Goal: Find specific page/section: Find specific page/section

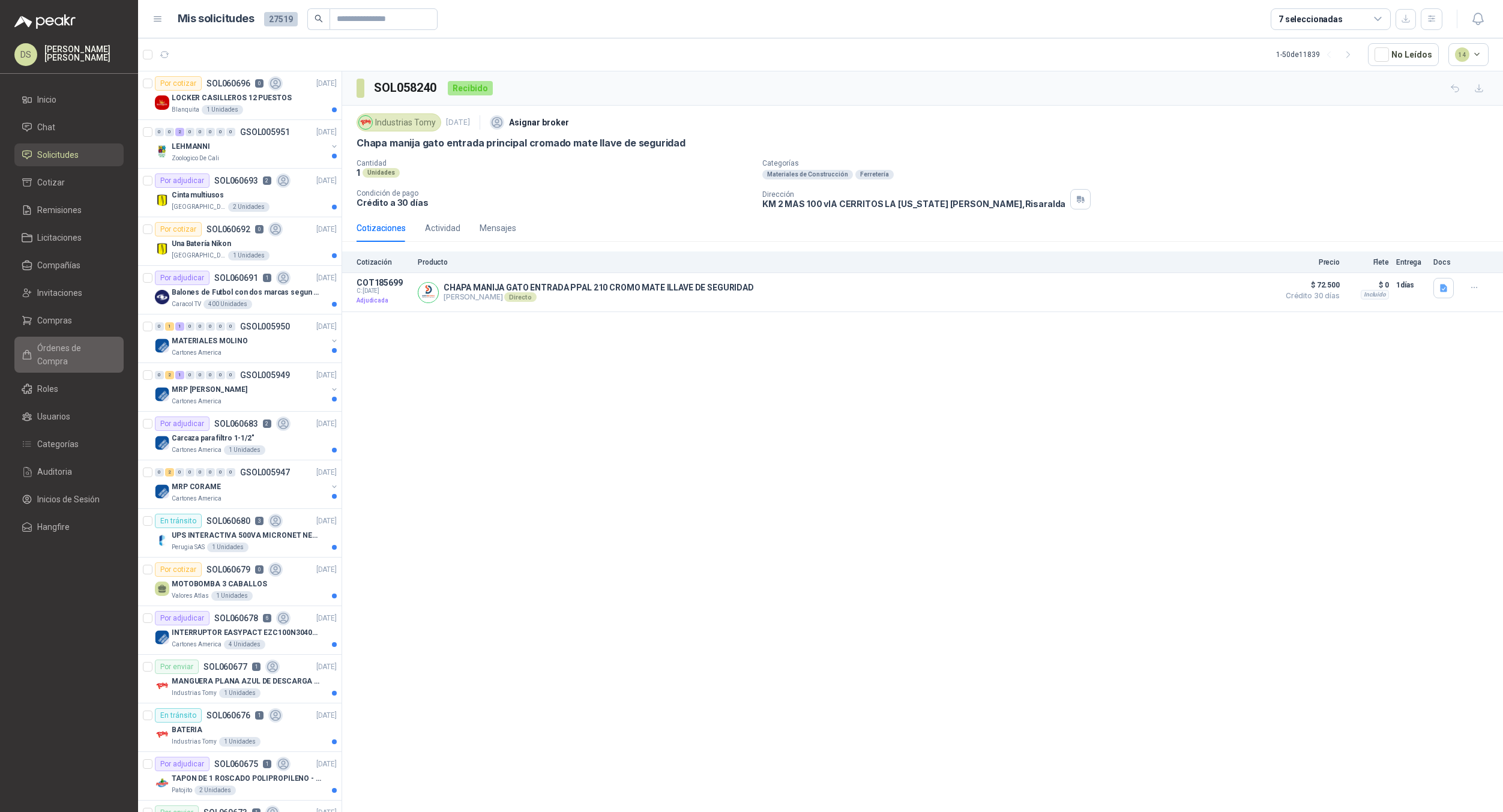
click at [77, 343] on span "Órdenes de Compra" at bounding box center [75, 355] width 75 height 27
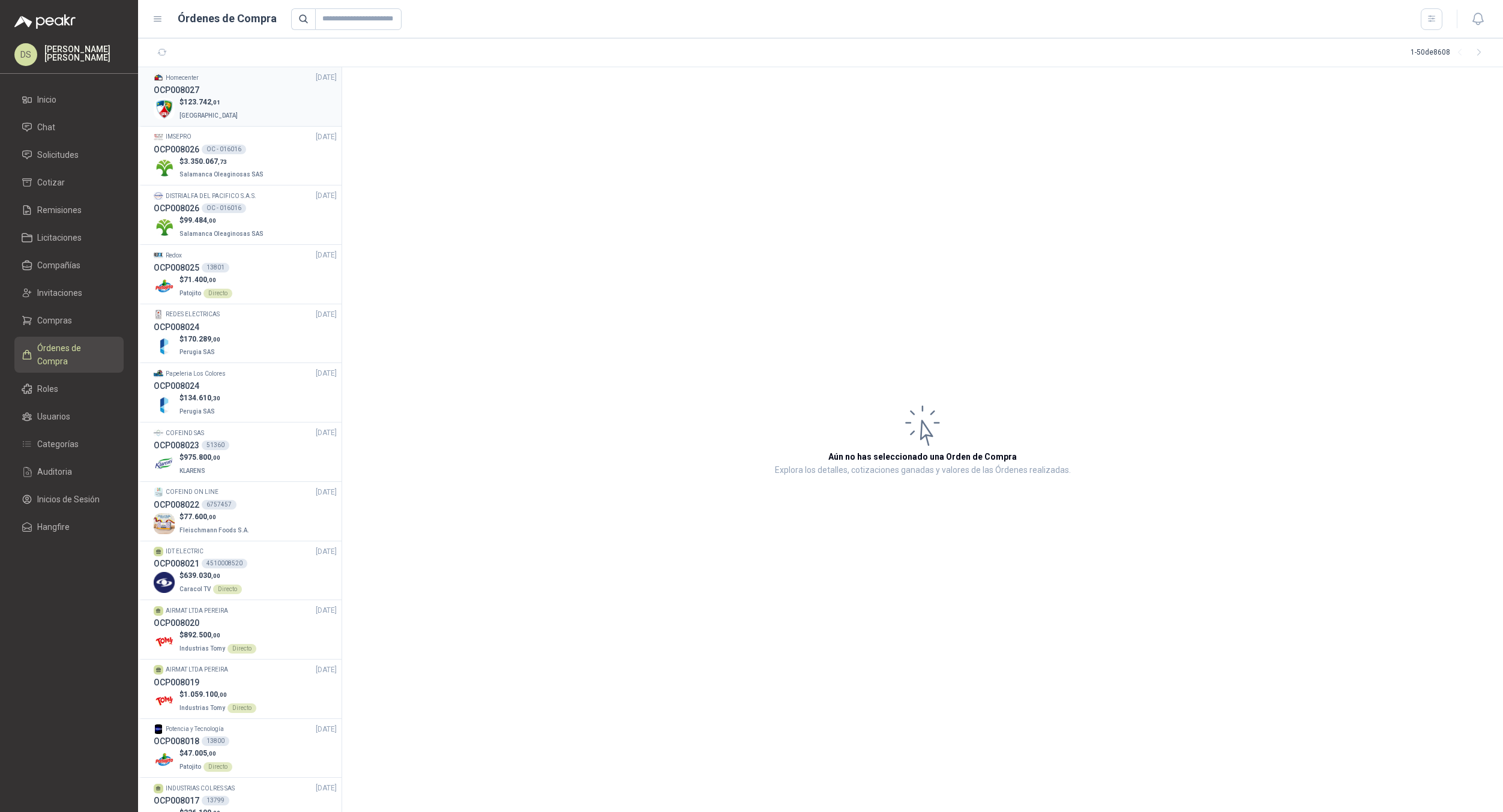
click at [229, 99] on p "$ 123.742 ,01" at bounding box center [210, 102] width 61 height 12
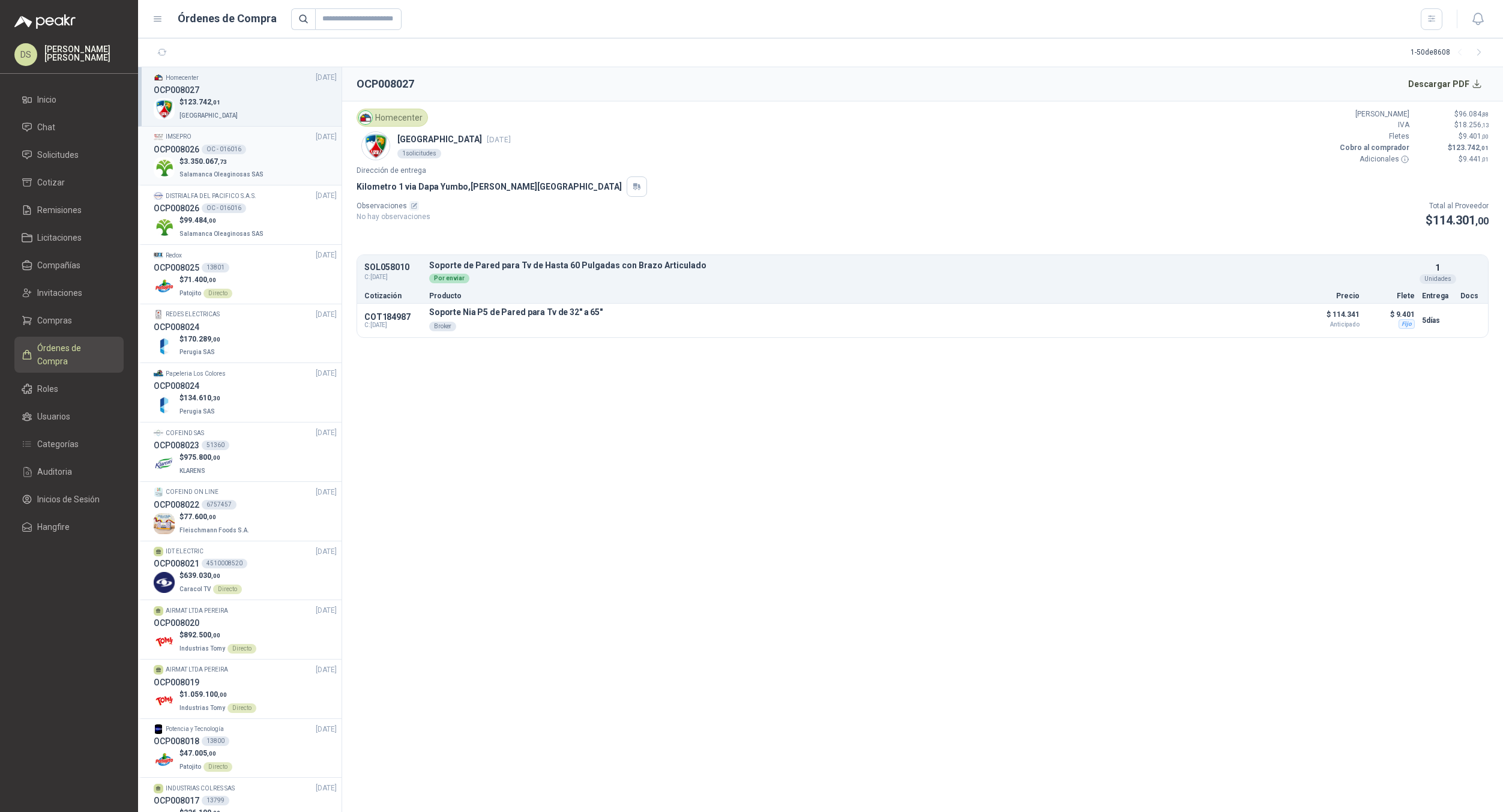
click at [232, 158] on p "$ 3.350.067 ,73" at bounding box center [223, 162] width 87 height 12
